Goal: Task Accomplishment & Management: Use online tool/utility

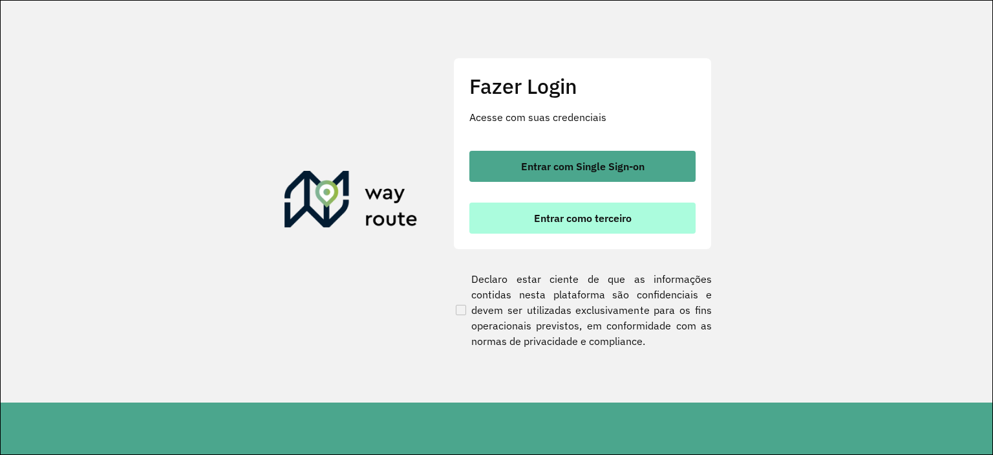
click at [548, 222] on span "Entrar como terceiro" at bounding box center [583, 218] width 98 height 10
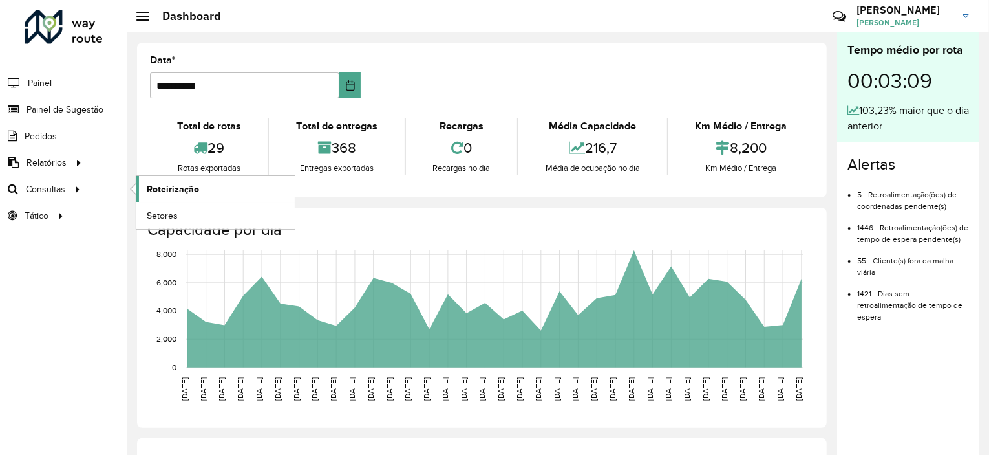
click at [176, 188] on span "Roteirização" at bounding box center [173, 189] width 52 height 14
click at [76, 188] on icon at bounding box center [77, 187] width 11 height 19
click at [178, 184] on span "Roteirização" at bounding box center [173, 189] width 52 height 14
click at [342, 85] on button "Choose Date" at bounding box center [351, 85] width 22 height 26
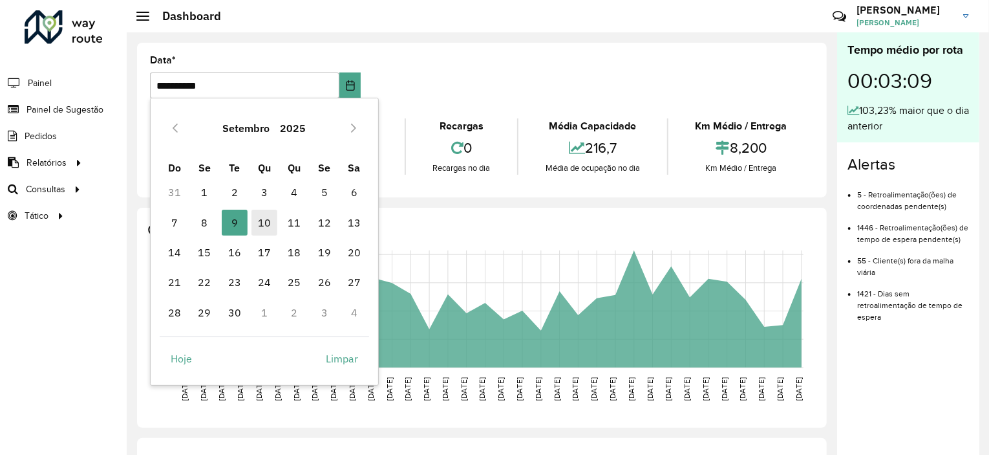
click at [264, 227] on span "10" at bounding box center [265, 223] width 26 height 26
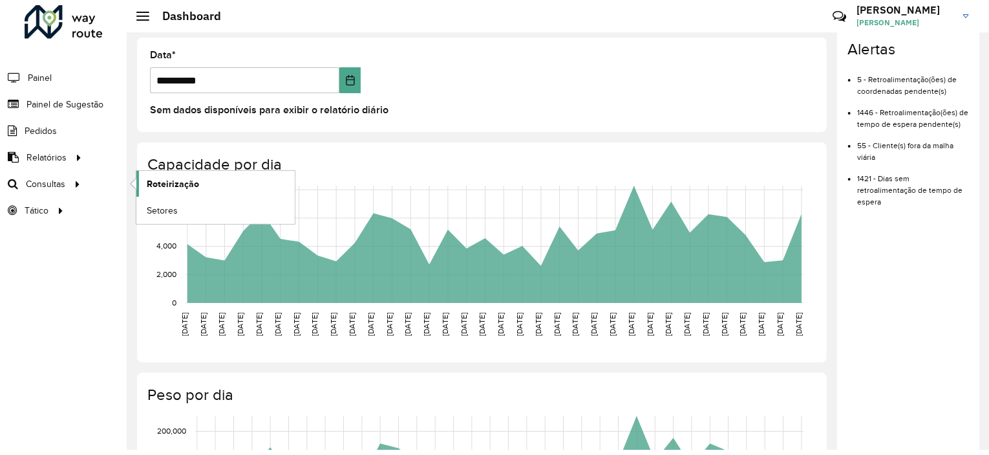
click at [161, 187] on span "Roteirização" at bounding box center [173, 184] width 52 height 14
click at [347, 75] on icon "Choose Date" at bounding box center [350, 80] width 10 height 10
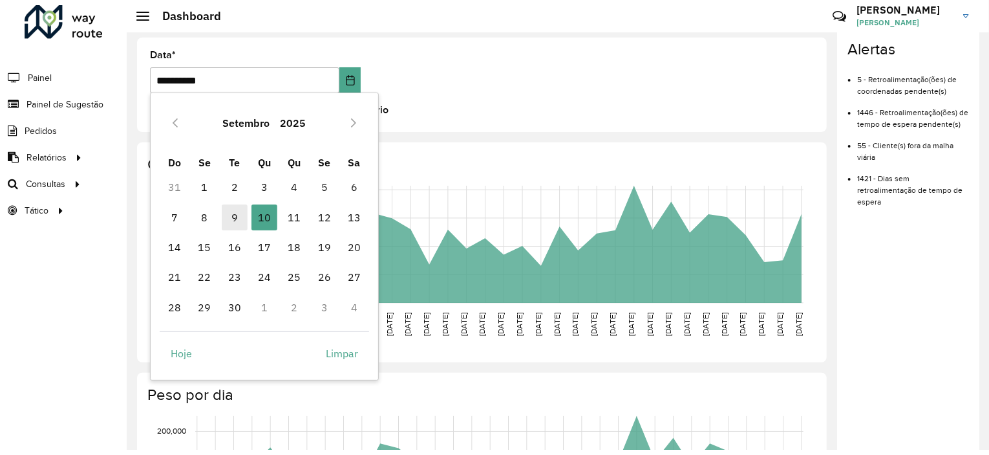
click at [235, 222] on span "9" at bounding box center [235, 217] width 26 height 26
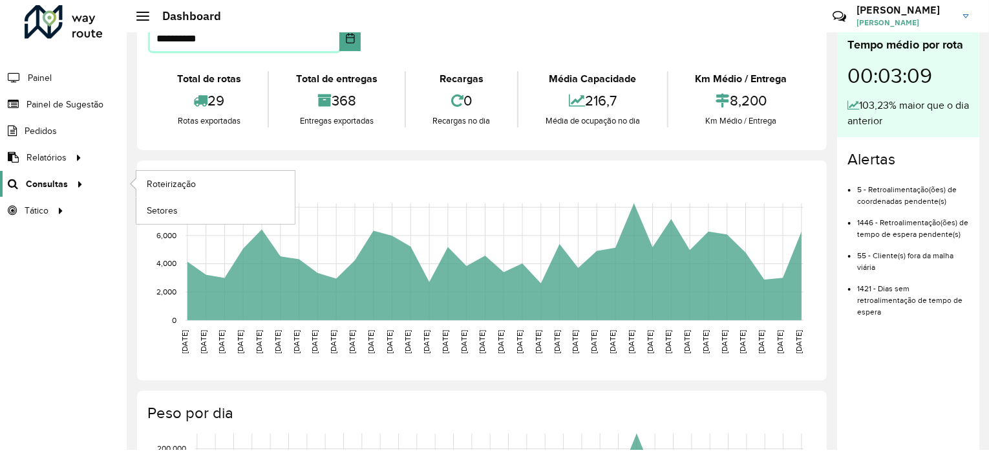
scroll to position [65, 0]
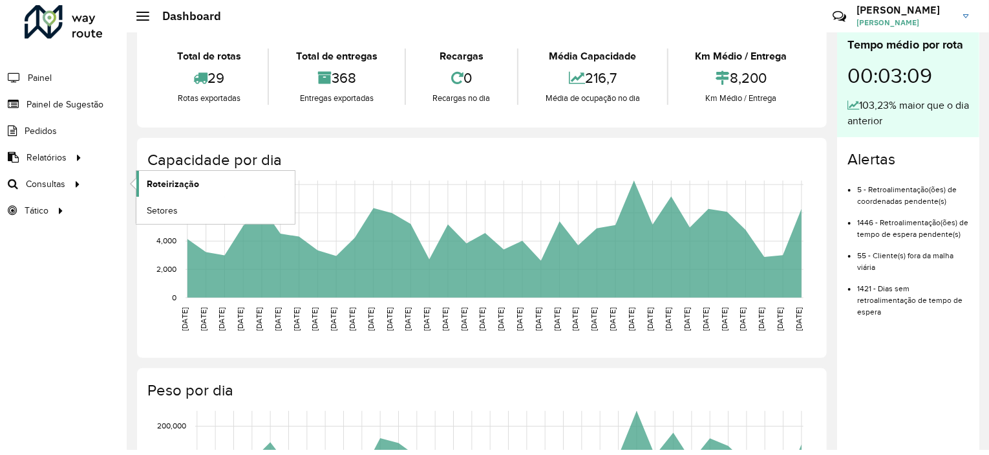
click at [166, 186] on span "Roteirização" at bounding box center [173, 184] width 52 height 14
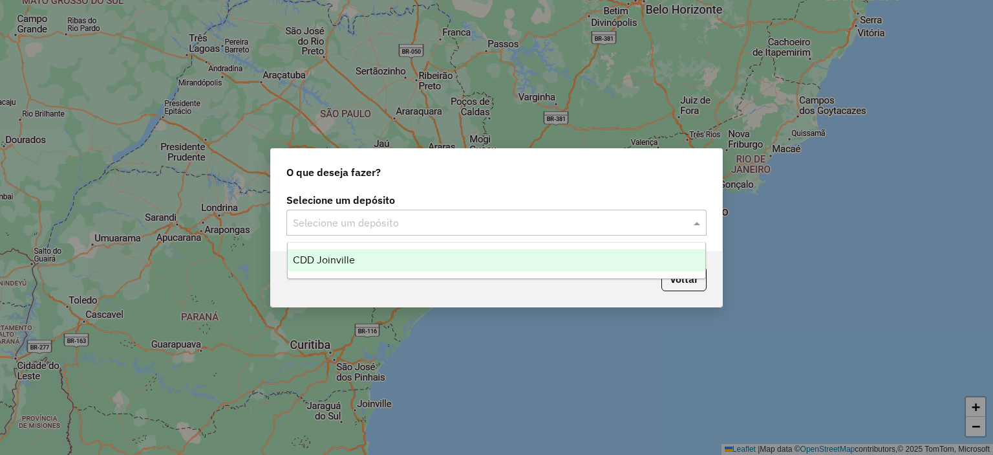
click at [603, 227] on input "text" at bounding box center [484, 223] width 382 height 16
click at [594, 260] on div "CDD Joinville" at bounding box center [497, 260] width 418 height 22
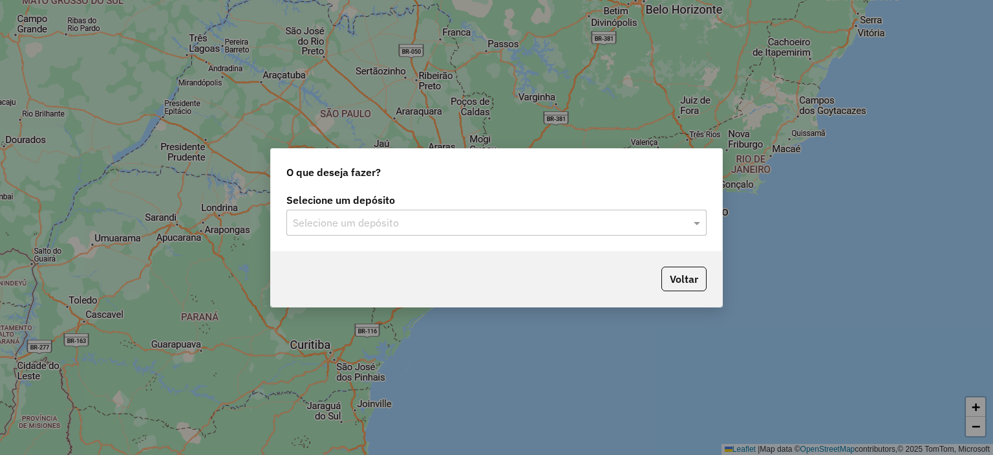
click at [519, 232] on div "Selecione um depósito" at bounding box center [496, 223] width 420 height 26
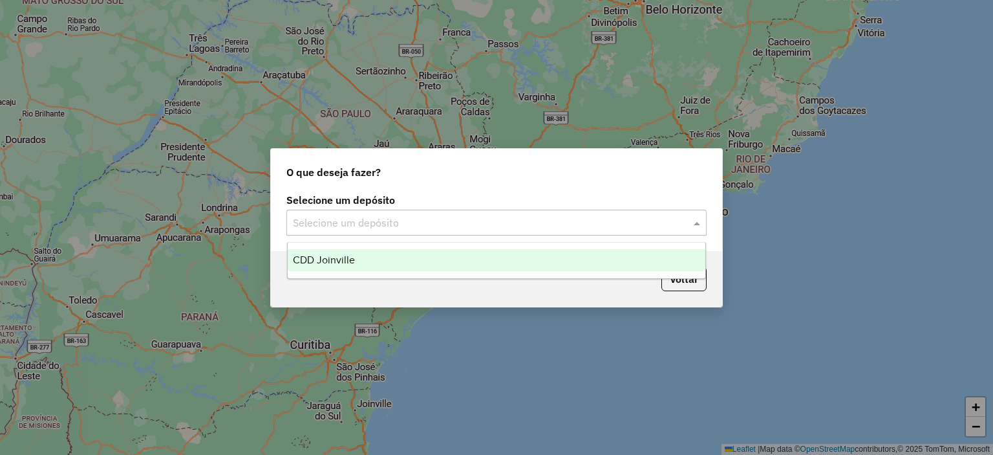
click at [498, 264] on div "CDD Joinville" at bounding box center [497, 260] width 418 height 22
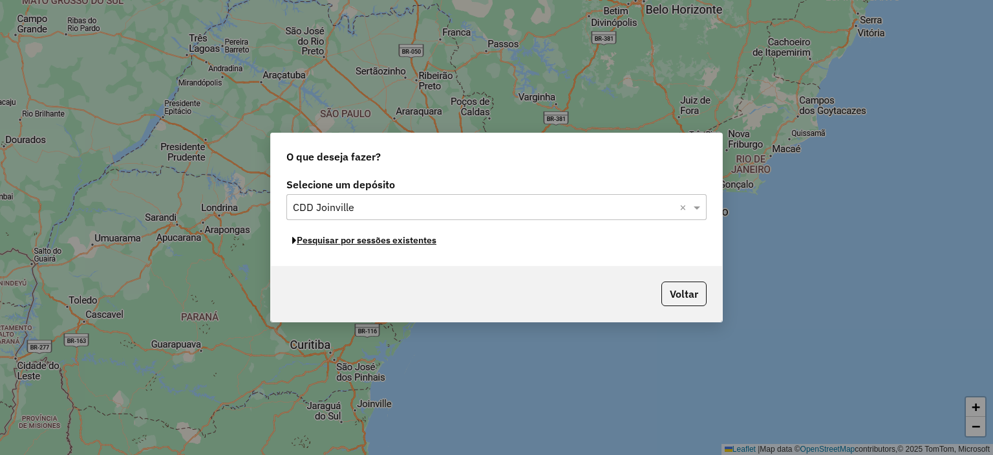
click at [417, 244] on button "Pesquisar por sessões existentes" at bounding box center [364, 240] width 156 height 20
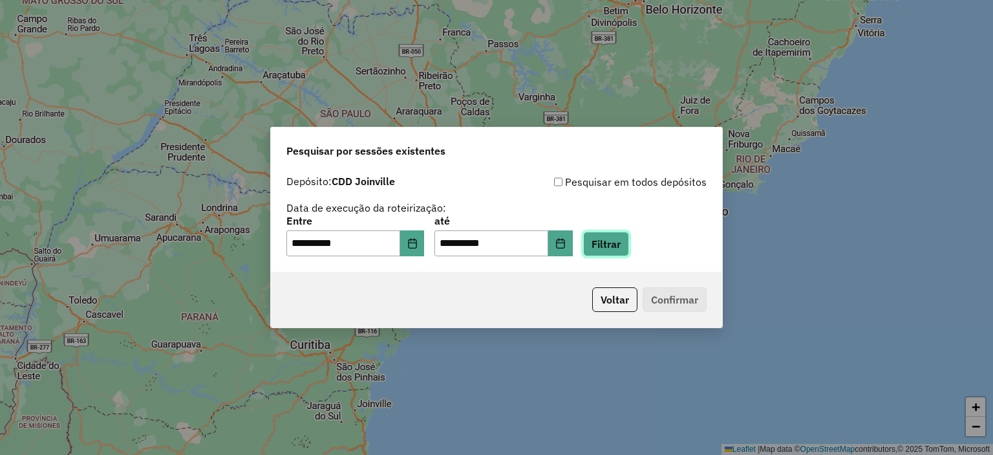
click at [623, 252] on button "Filtrar" at bounding box center [606, 244] width 46 height 25
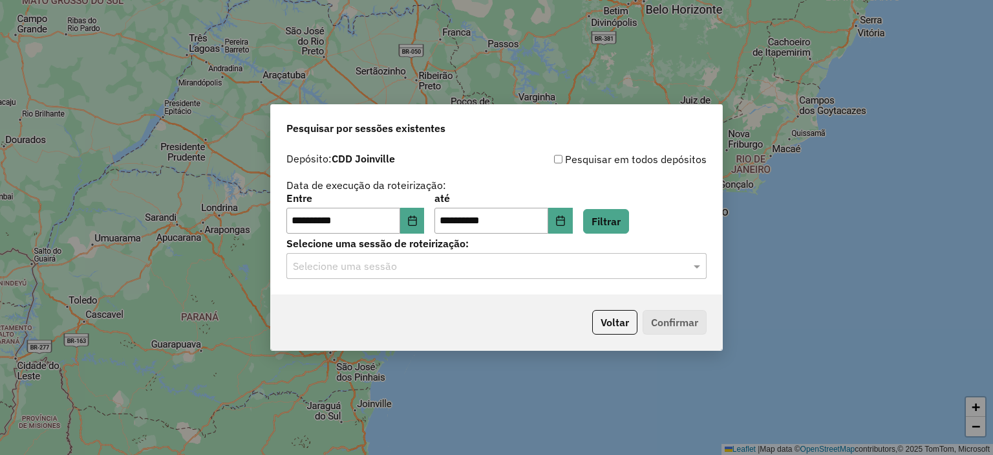
click at [371, 267] on input "text" at bounding box center [484, 267] width 382 height 16
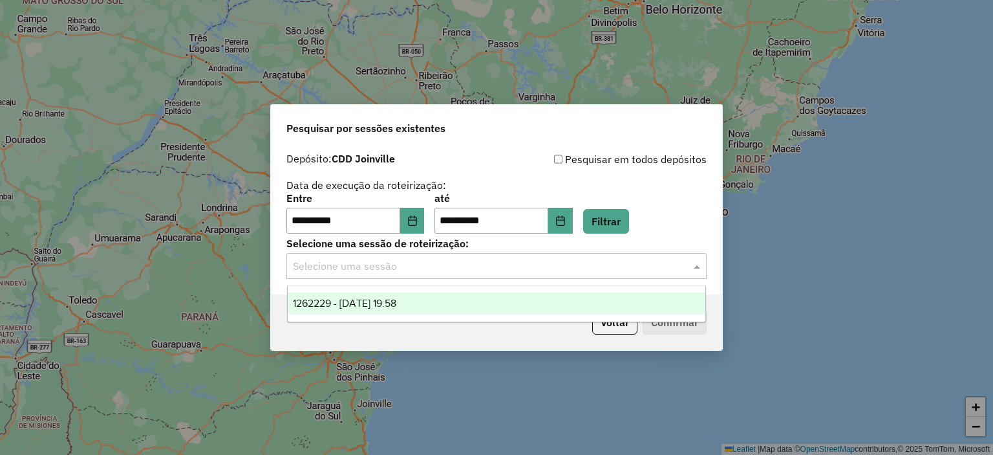
drag, startPoint x: 375, startPoint y: 302, endPoint x: 410, endPoint y: 319, distance: 39.0
click at [375, 303] on span "1262229 - 09/09/2025 19:58" at bounding box center [344, 302] width 103 height 11
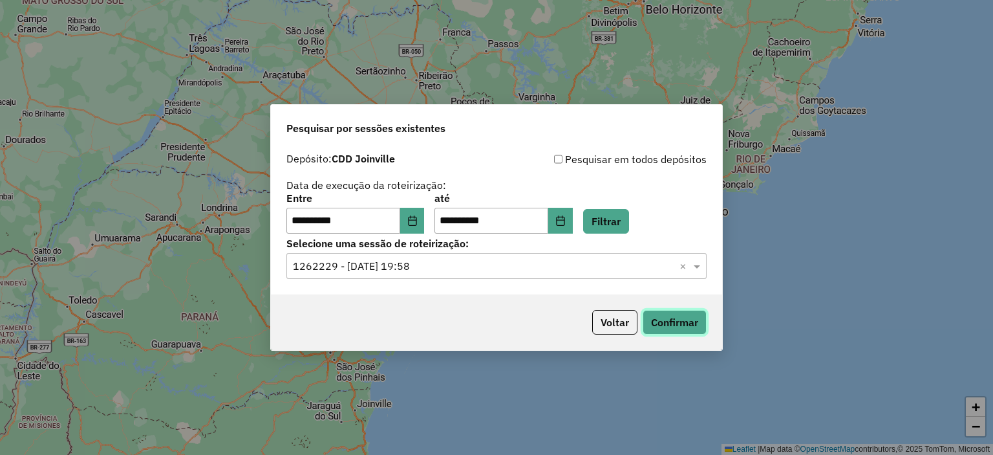
click at [677, 323] on button "Confirmar" at bounding box center [675, 322] width 64 height 25
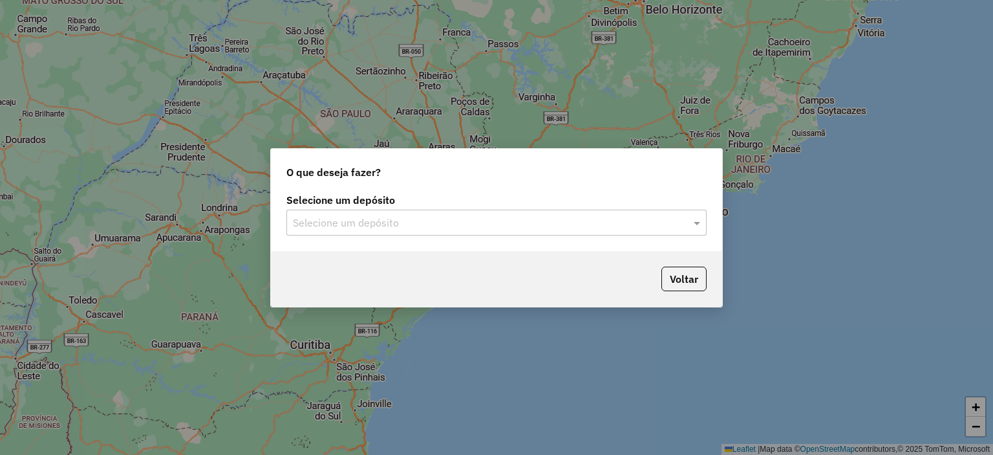
click at [405, 222] on input "text" at bounding box center [484, 223] width 382 height 16
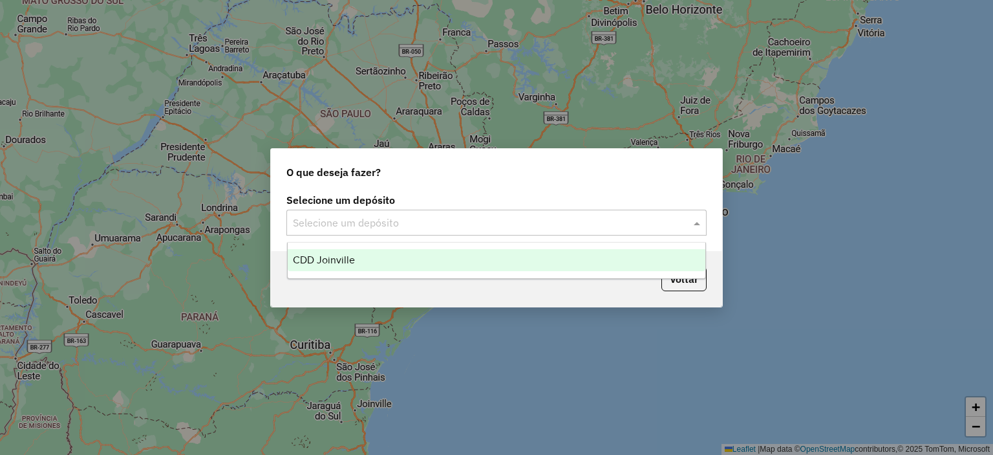
click at [401, 259] on div "CDD Joinville" at bounding box center [497, 260] width 418 height 22
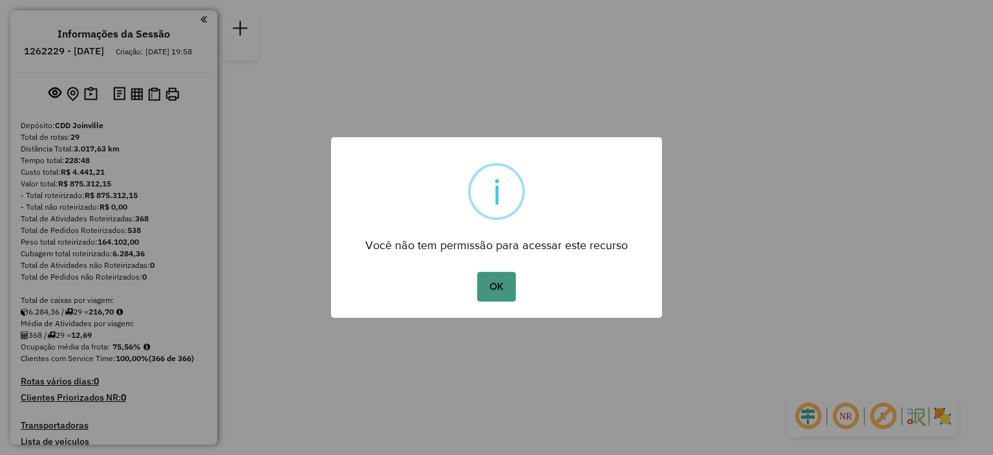
click at [501, 283] on button "OK" at bounding box center [496, 287] width 38 height 30
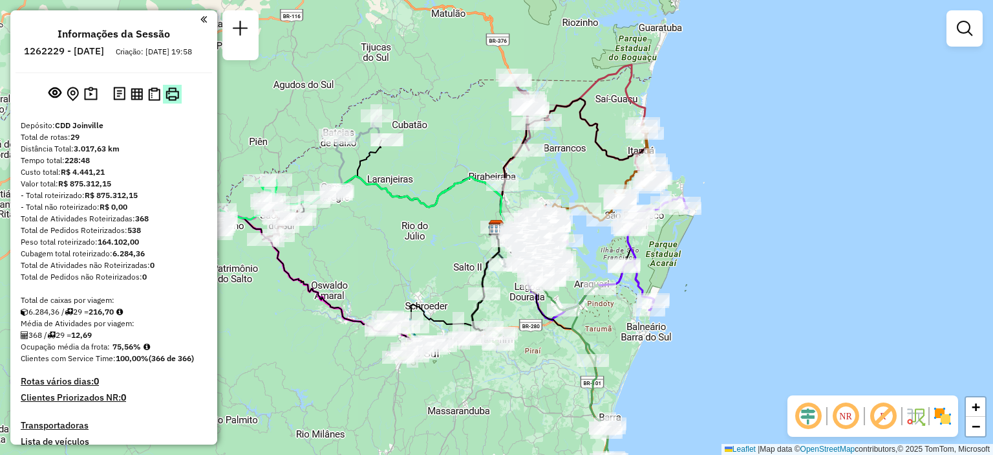
click at [171, 101] on img at bounding box center [173, 94] width 14 height 14
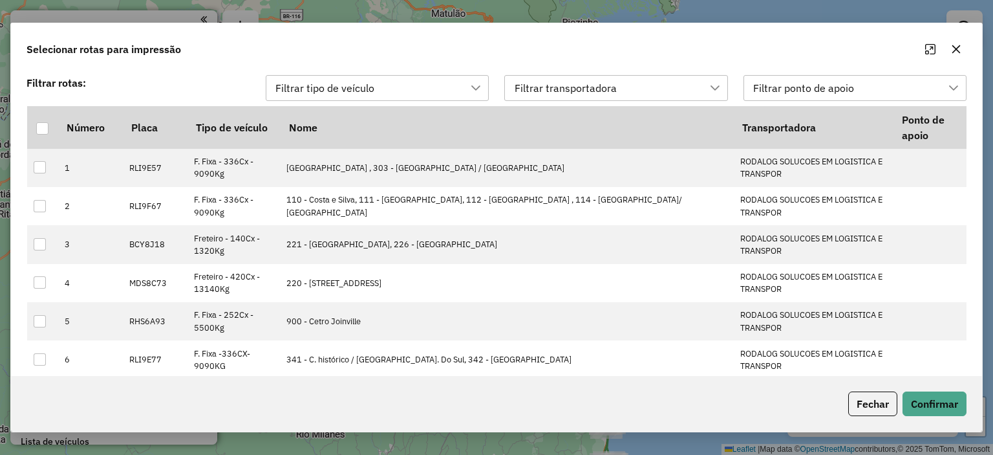
scroll to position [9, 58]
click at [31, 133] on th at bounding box center [42, 127] width 31 height 43
click at [39, 131] on div at bounding box center [42, 128] width 12 height 12
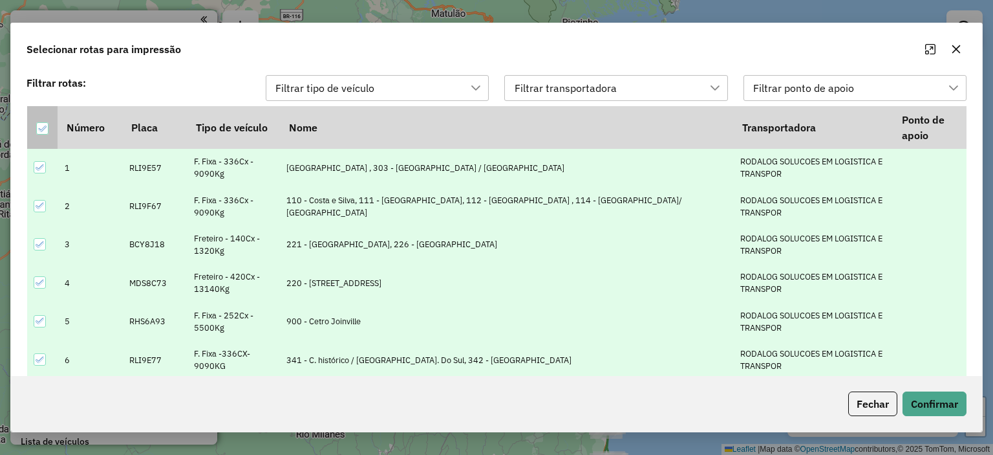
click at [41, 126] on icon at bounding box center [42, 128] width 9 height 9
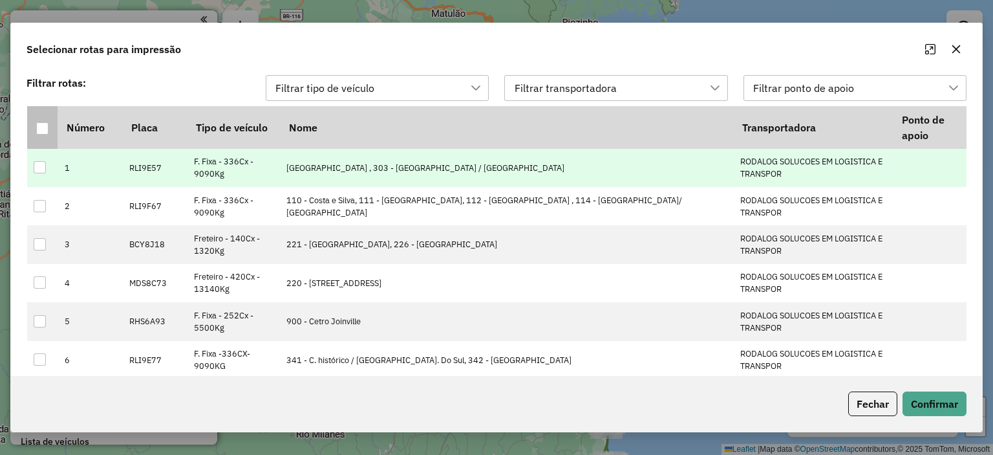
click at [37, 171] on div at bounding box center [40, 167] width 12 height 12
click at [928, 403] on button "Confirmar" at bounding box center [935, 403] width 64 height 25
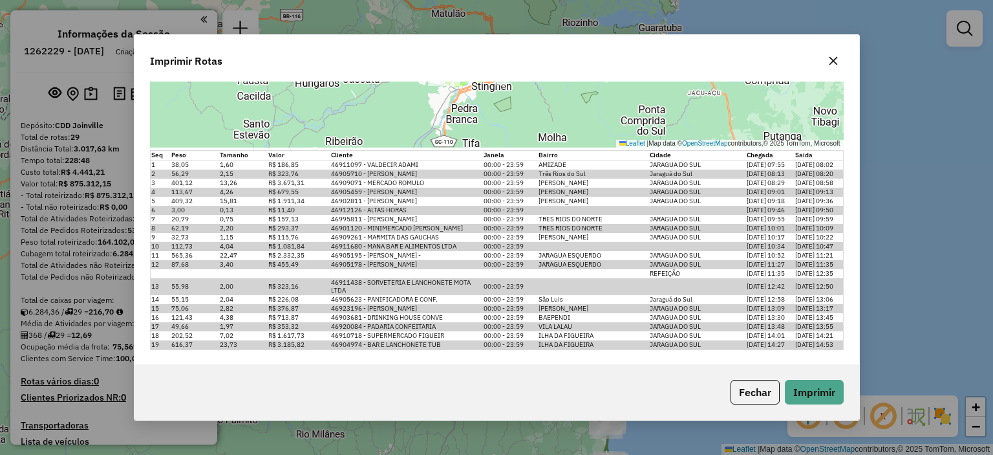
scroll to position [0, 0]
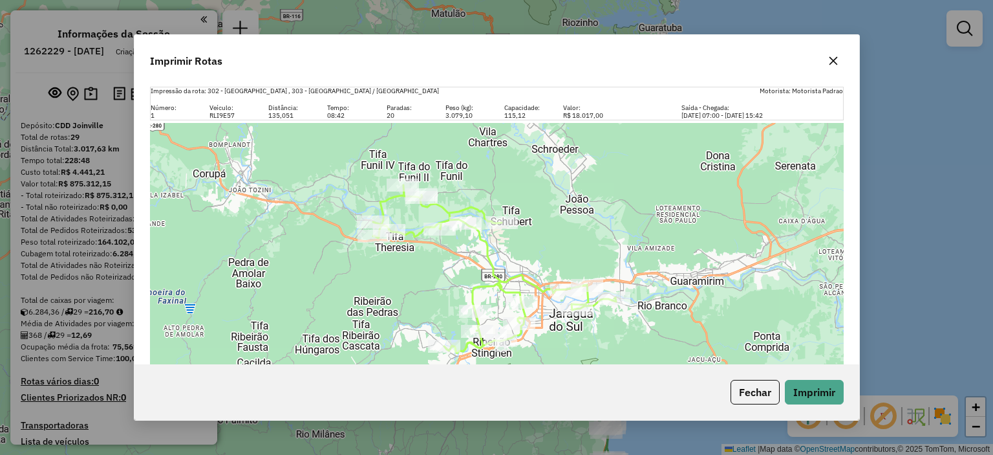
click at [837, 63] on icon "button" at bounding box center [833, 61] width 10 height 10
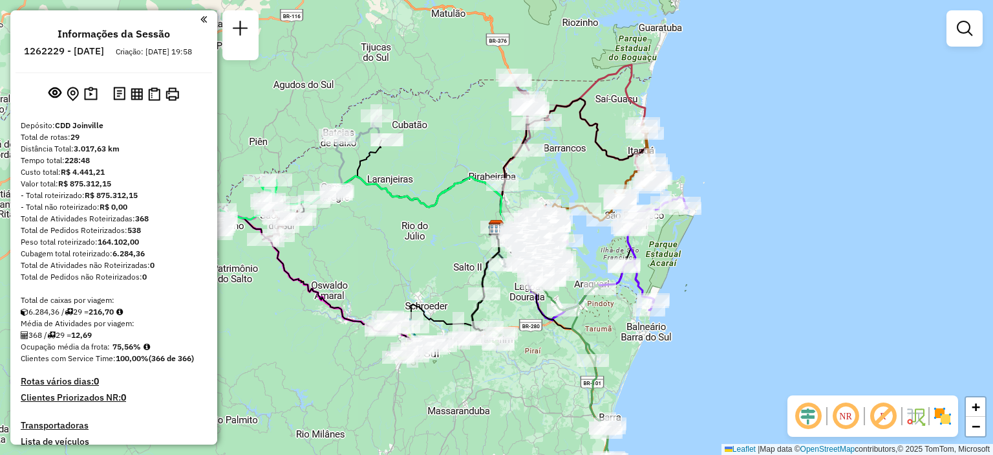
click at [200, 20] on em at bounding box center [203, 20] width 6 height 12
